Goal: Task Accomplishment & Management: Complete application form

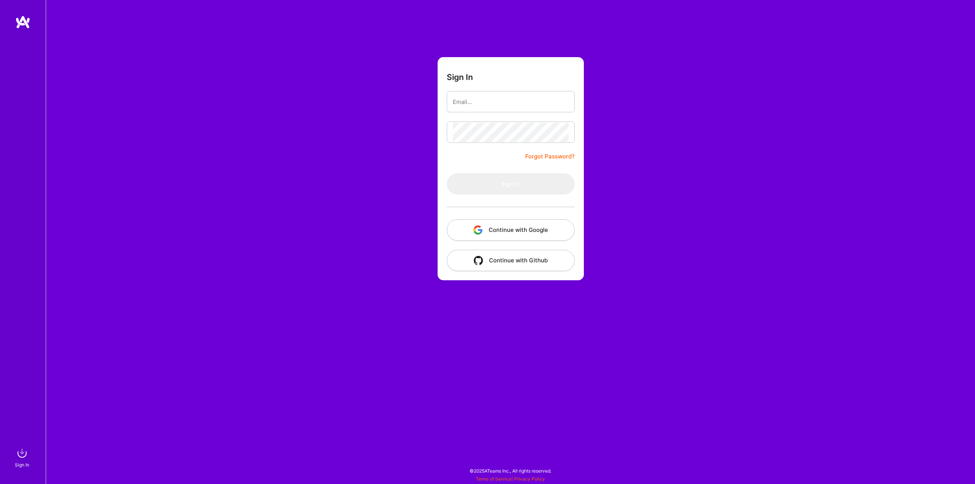
click at [472, 224] on button "Continue with Google" at bounding box center [511, 229] width 128 height 21
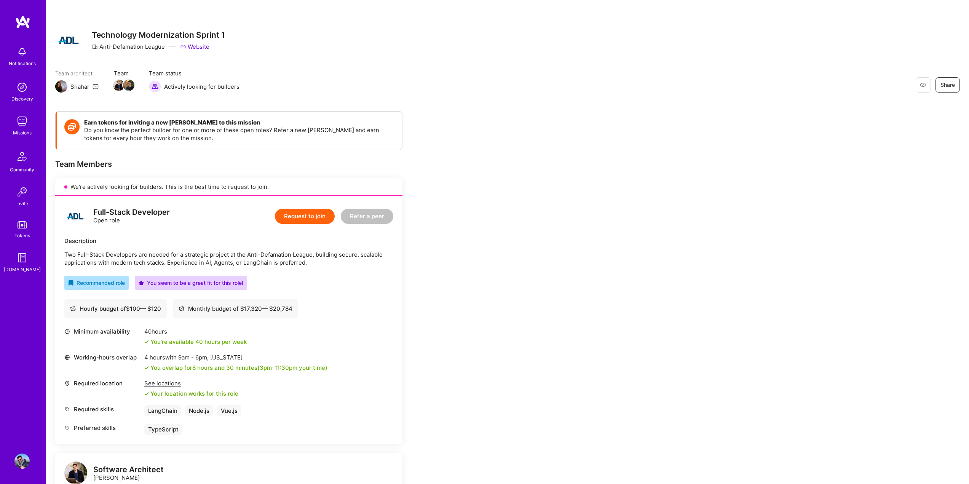
click at [298, 217] on button "Request to join" at bounding box center [305, 216] width 60 height 15
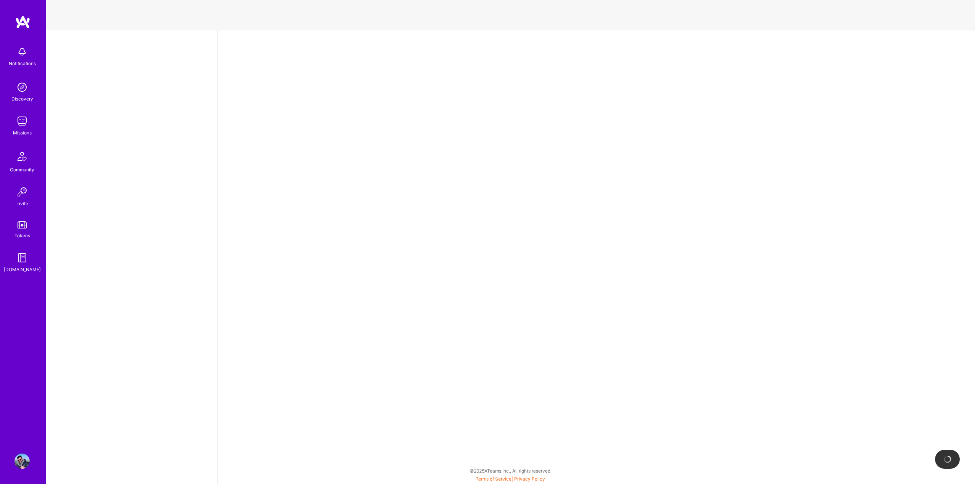
select select "US"
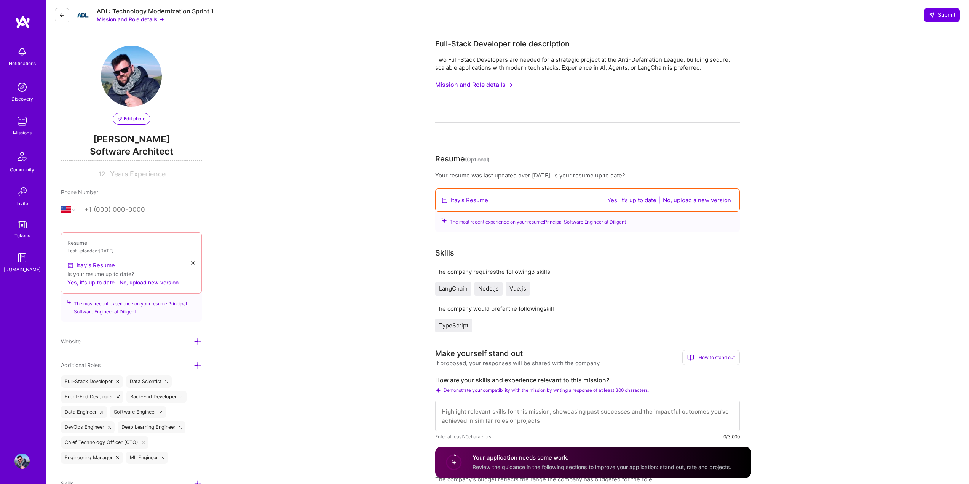
click at [91, 267] on link "Itay's Resume" at bounding box center [91, 265] width 48 height 9
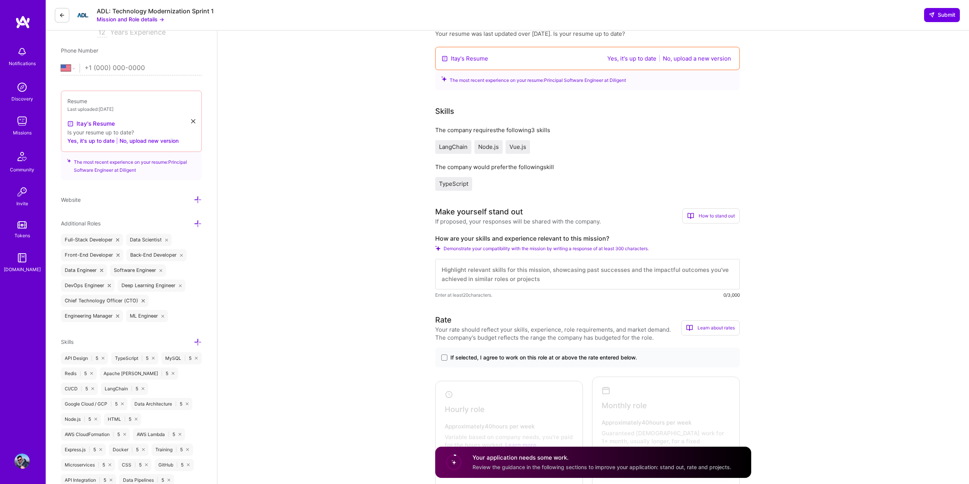
scroll to position [152, 0]
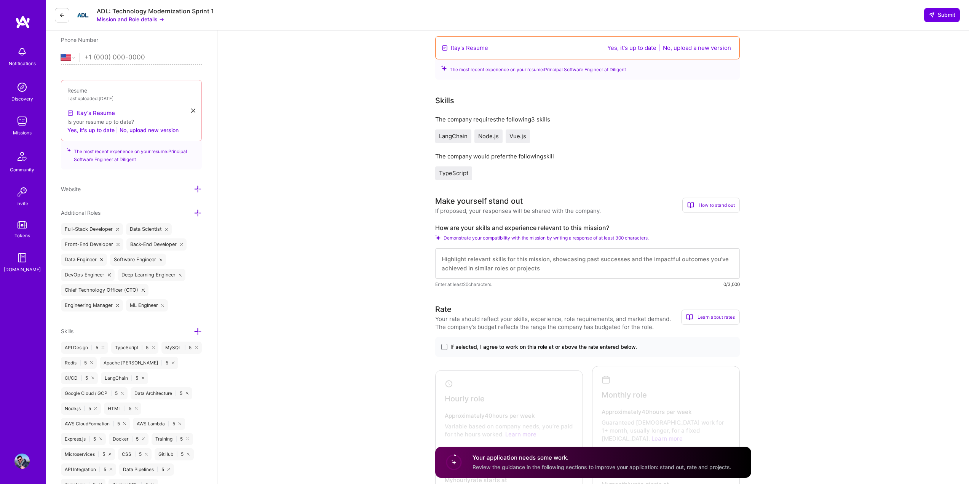
click at [495, 262] on textarea at bounding box center [587, 263] width 305 height 30
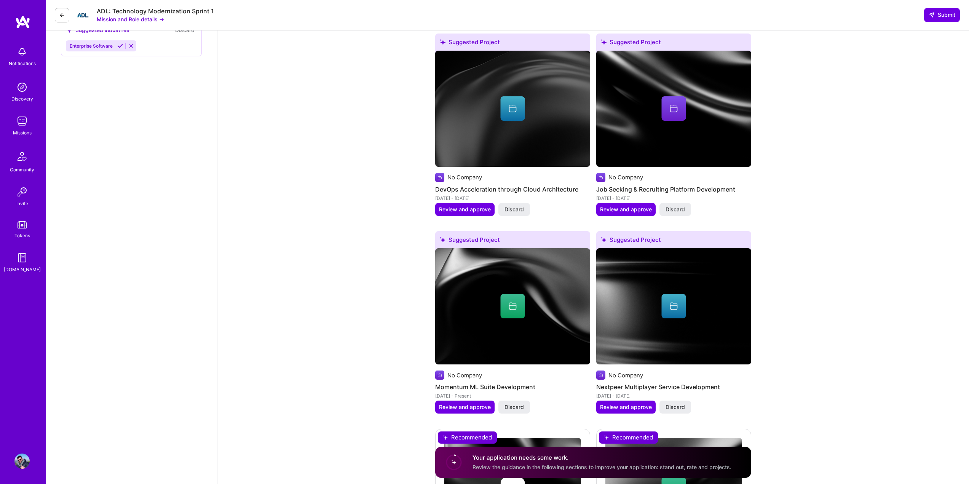
scroll to position [564, 0]
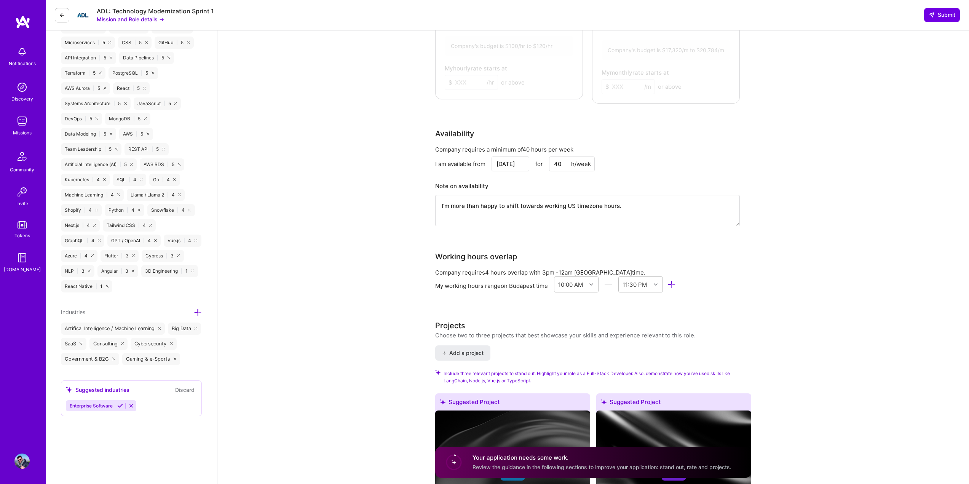
click at [514, 197] on textarea "I'm more than happy to shift towards working US timezone hours." at bounding box center [587, 210] width 305 height 31
click at [535, 198] on textarea "I'm more than happy to shift towards working US timezone hours." at bounding box center [587, 210] width 305 height 31
drag, startPoint x: 542, startPoint y: 196, endPoint x: 537, endPoint y: 196, distance: 5.0
click at [537, 196] on textarea "I'm more than happy to shift towards working US timezone hours." at bounding box center [587, 210] width 305 height 31
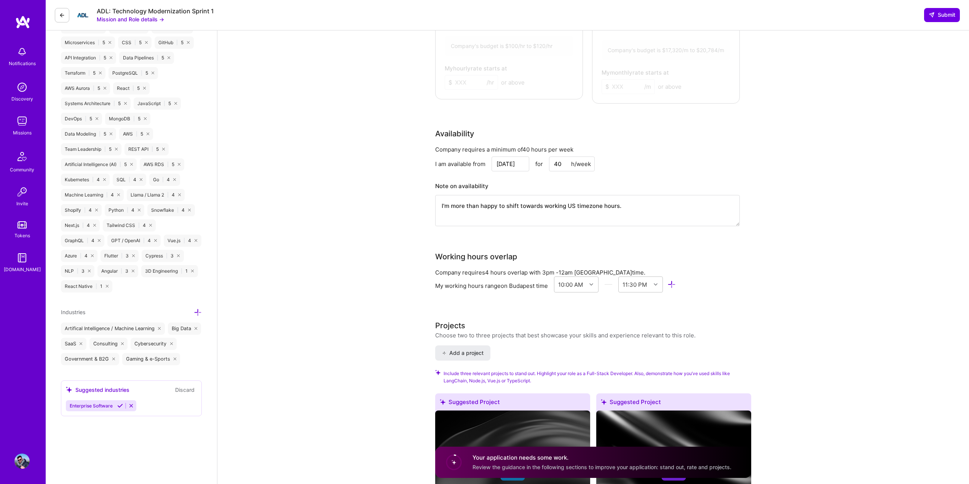
drag, startPoint x: 621, startPoint y: 195, endPoint x: 422, endPoint y: 196, distance: 199.5
click at [422, 196] on div "Full-Stack Developer role description Two Full-Stack Developers are needed for …" at bounding box center [593, 455] width 752 height 1977
click at [383, 206] on div "Full-Stack Developer role description Two Full-Stack Developers are needed for …" at bounding box center [593, 455] width 752 height 1977
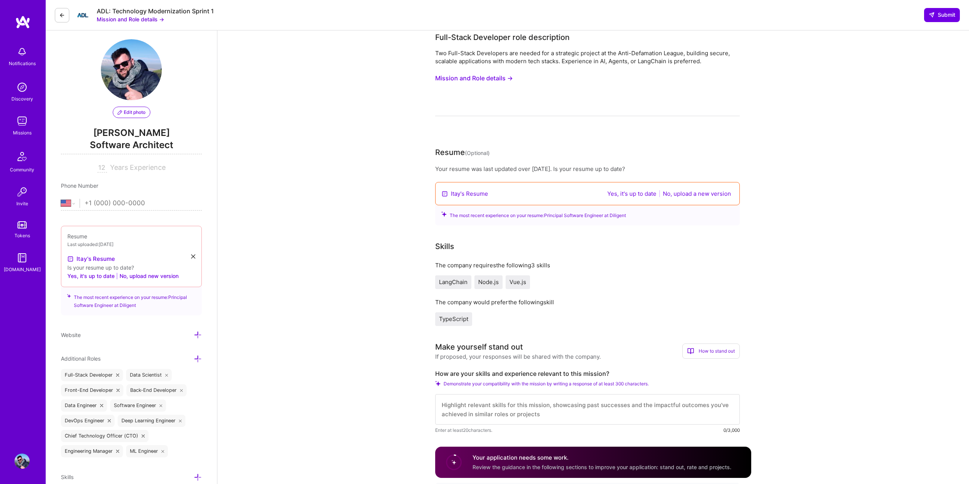
scroll to position [0, 0]
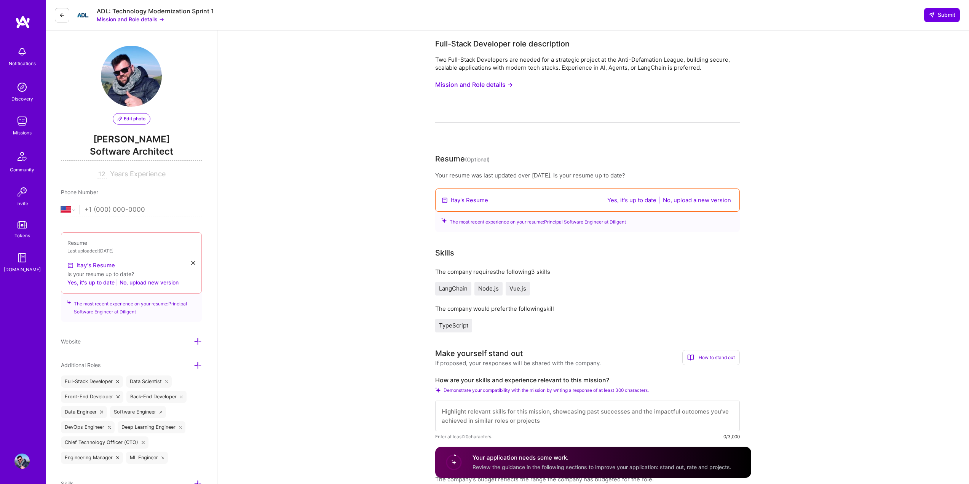
click at [93, 266] on link "Itay's Resume" at bounding box center [91, 265] width 48 height 9
